Goal: Check status

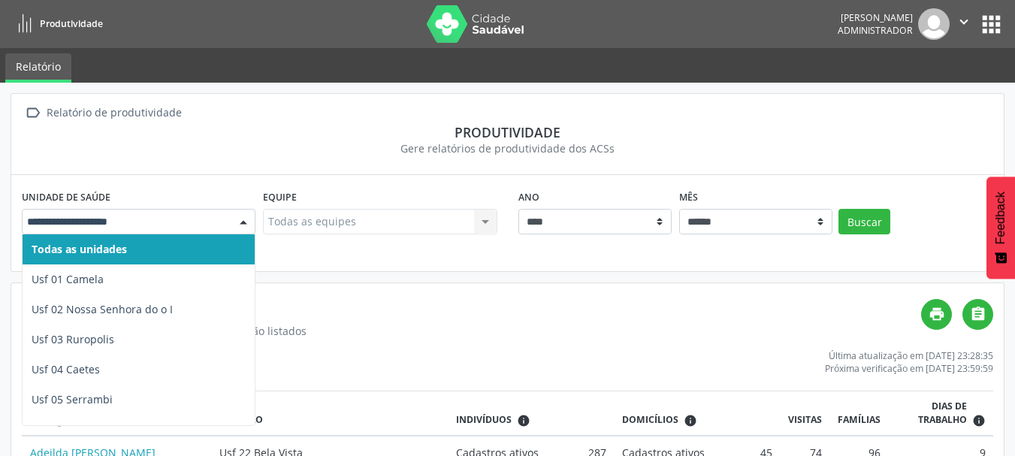
click at [199, 213] on div at bounding box center [139, 222] width 234 height 26
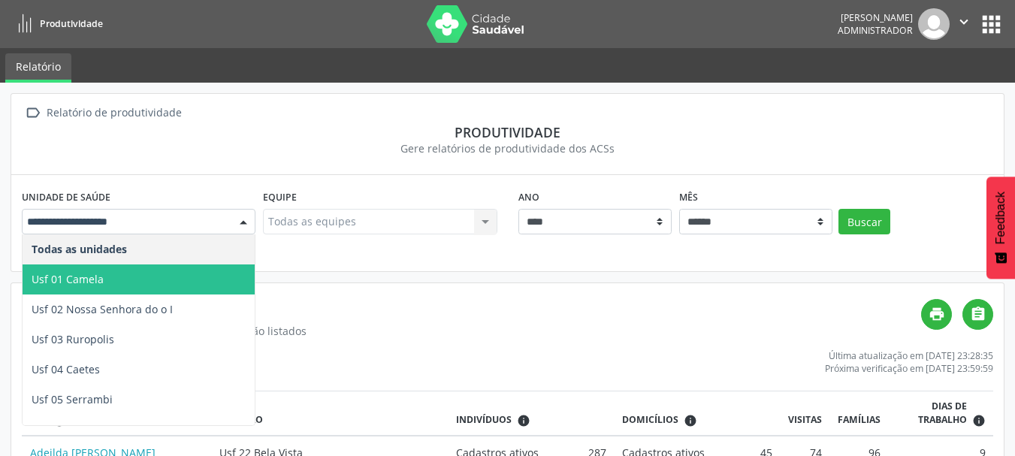
click at [116, 272] on span "Usf 01 Camela" at bounding box center [139, 280] width 232 height 30
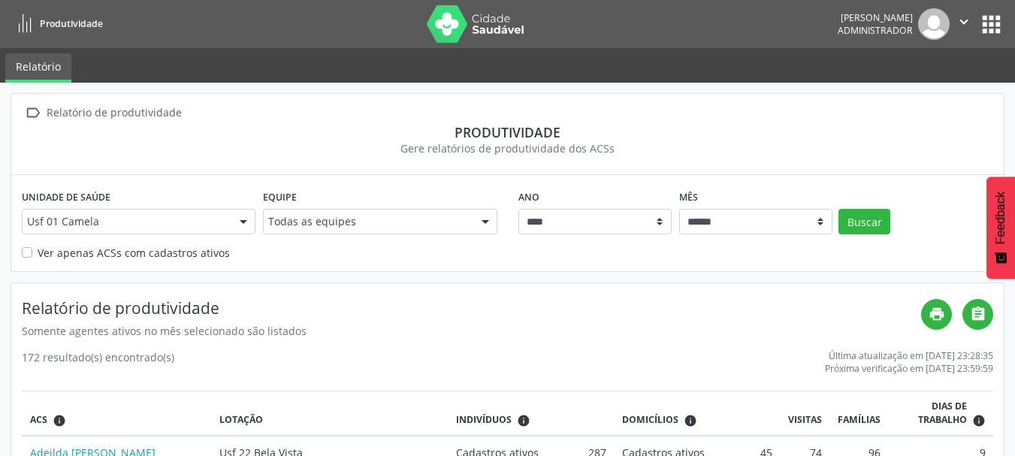
click at [74, 256] on label "Ver apenas ACSs com cadastros ativos" at bounding box center [134, 253] width 192 height 16
click at [352, 237] on div "Equipe Todas as equipes Todas as equipes Esb - Equipe de Saude Bucal - INE: 000…" at bounding box center [379, 215] width 241 height 59
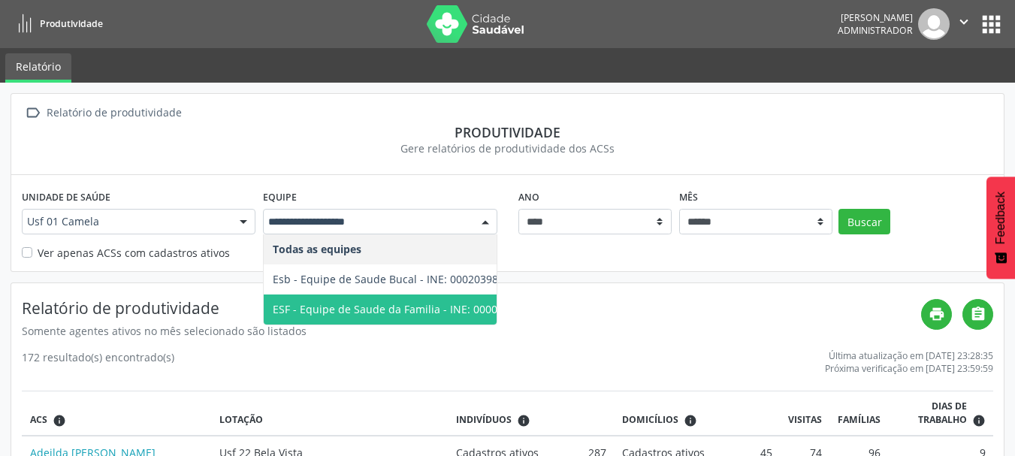
click at [395, 304] on span "ESF - Equipe de Saude da Familia - INE: 0000143928" at bounding box center [403, 309] width 261 height 14
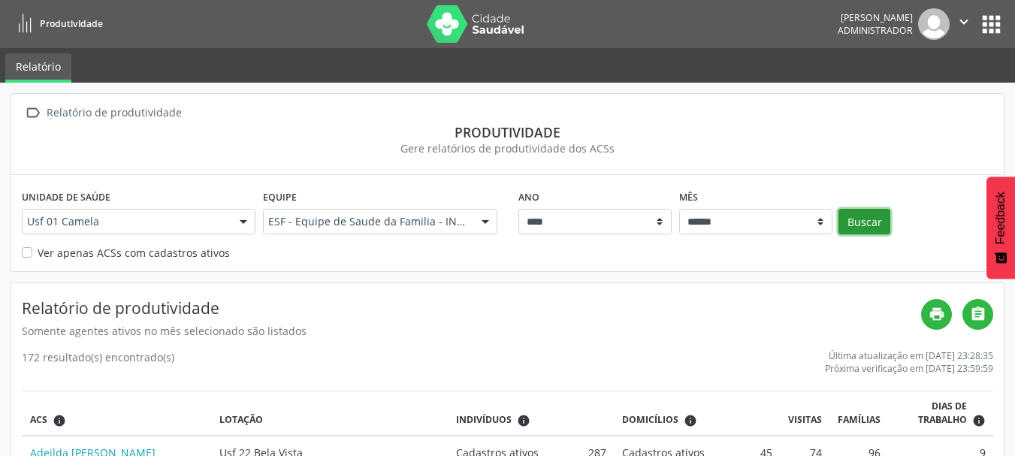
click at [864, 230] on button "Buscar" at bounding box center [865, 222] width 52 height 26
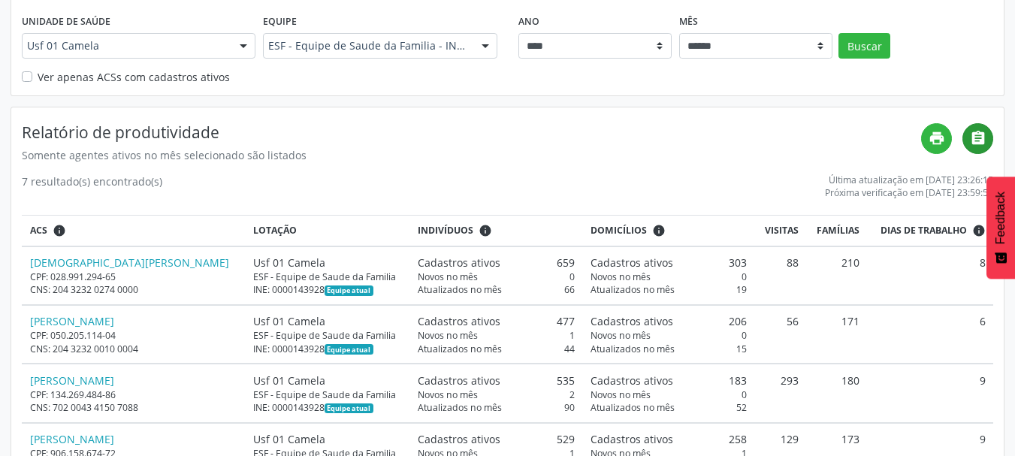
scroll to position [218, 0]
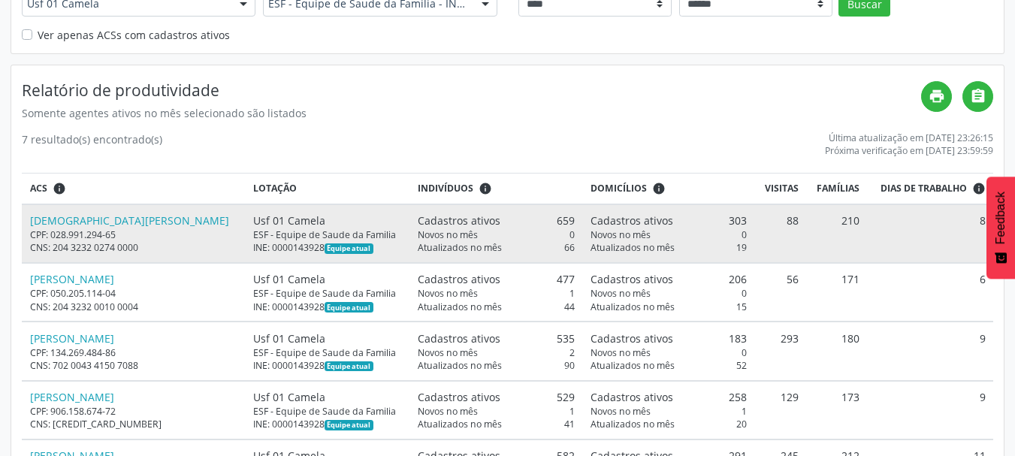
click at [698, 251] on div "Atualizados no mês 19" at bounding box center [669, 247] width 157 height 13
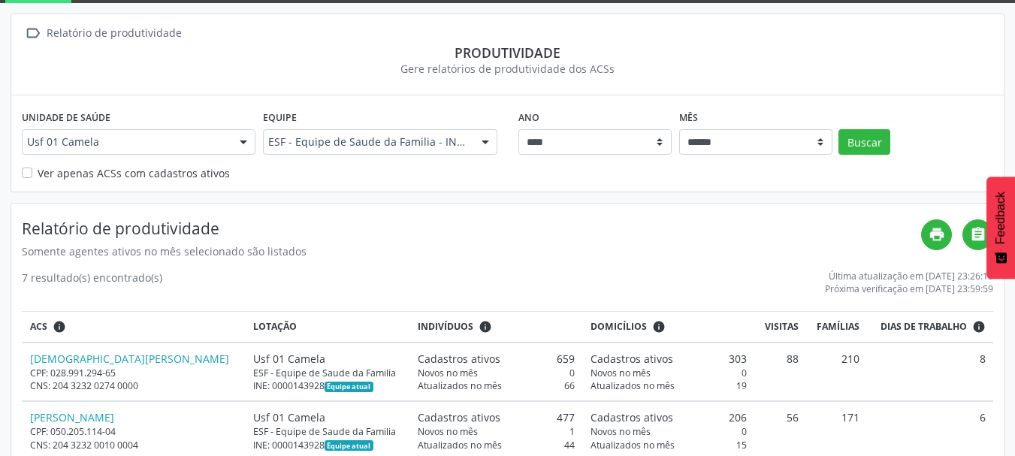
scroll to position [0, 0]
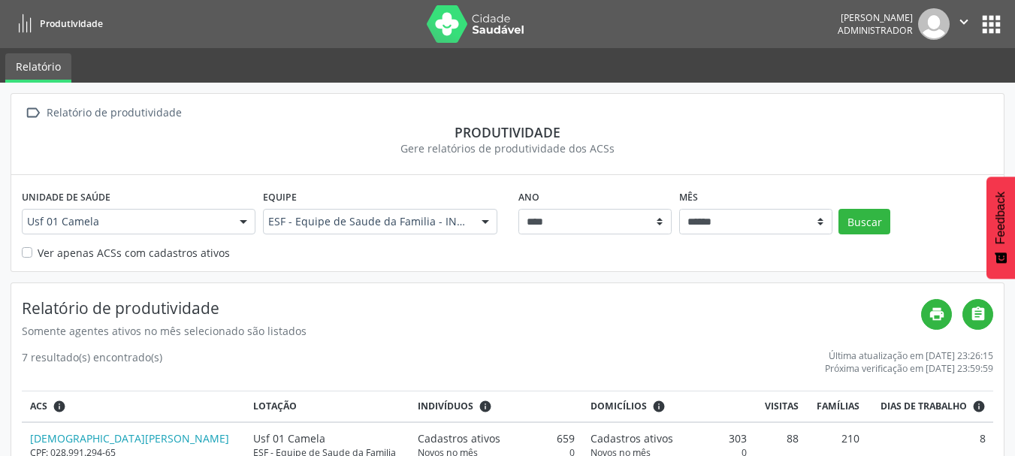
click at [1000, 21] on button "apps" at bounding box center [992, 24] width 26 height 26
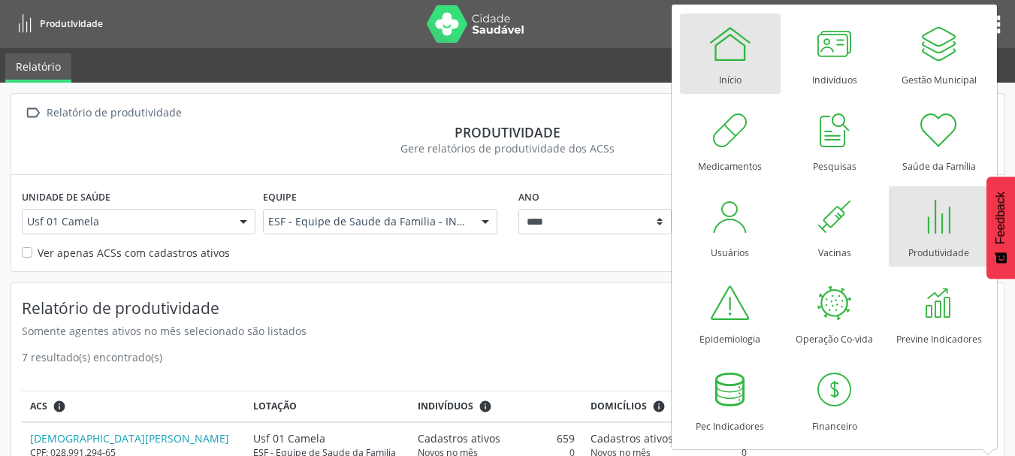
click at [742, 49] on div at bounding box center [730, 43] width 45 height 45
